Goal: Register for event/course

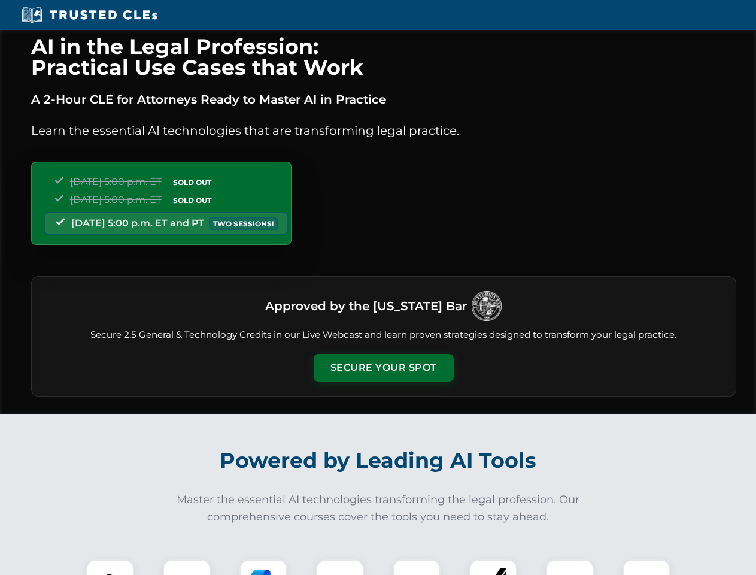
click at [383, 368] on button "Secure Your Spot" at bounding box center [384, 368] width 140 height 28
click at [110, 567] on img at bounding box center [110, 583] width 35 height 35
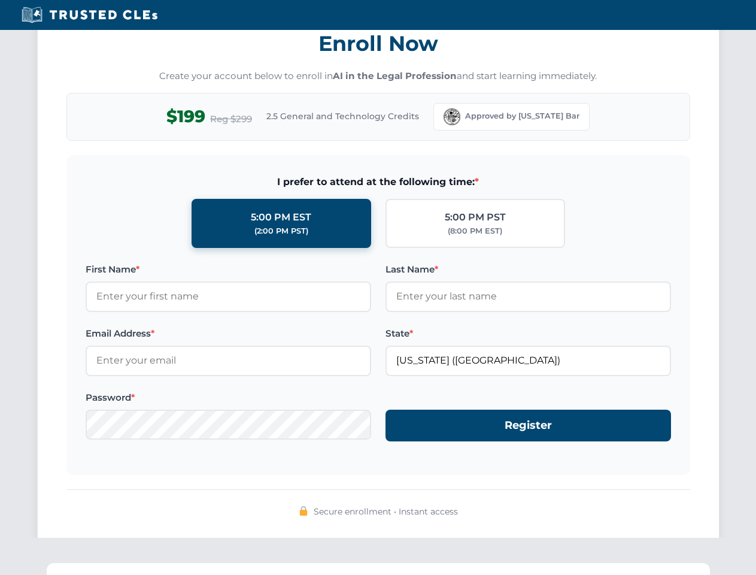
scroll to position [1175, 0]
